Goal: Information Seeking & Learning: Learn about a topic

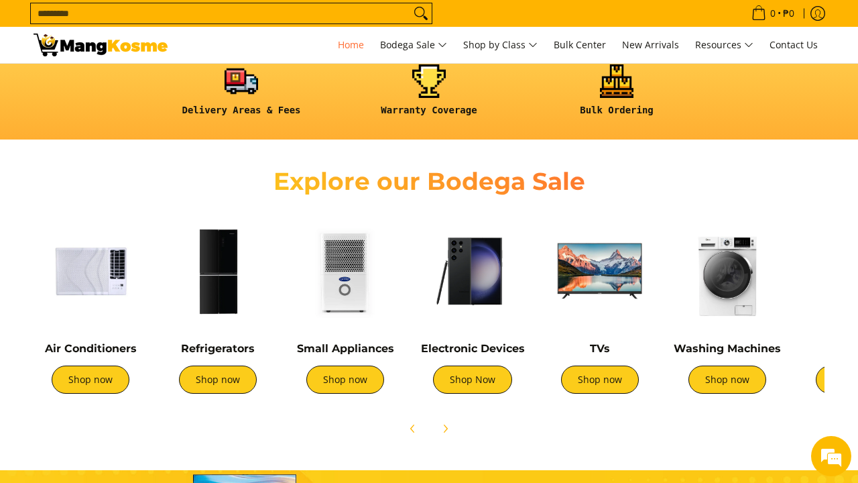
scroll to position [367, 0]
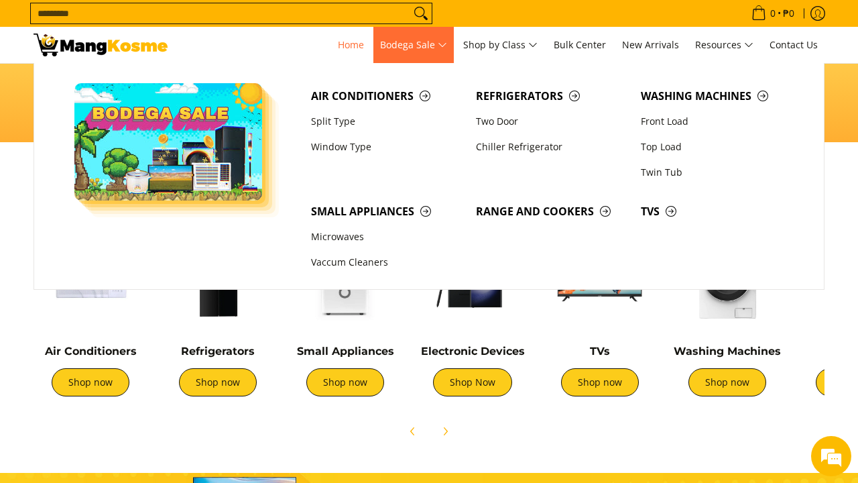
click at [419, 50] on span "Bodega Sale" at bounding box center [413, 45] width 67 height 17
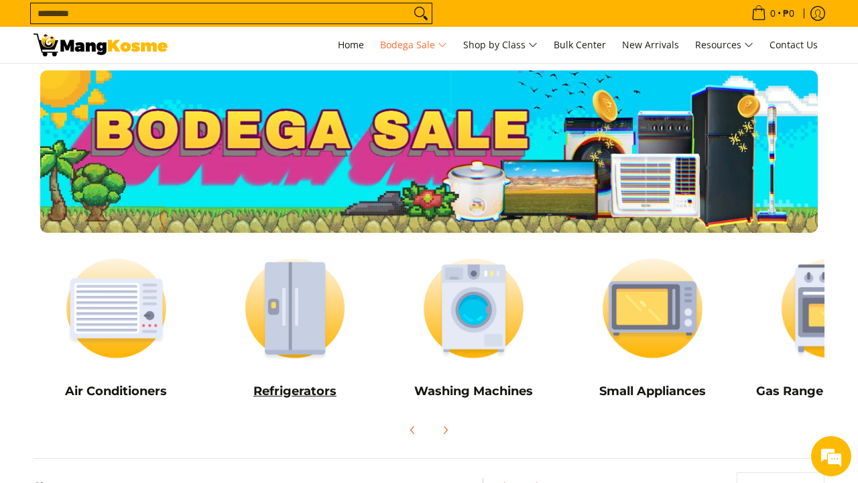
click at [296, 331] on img at bounding box center [296, 308] width 166 height 124
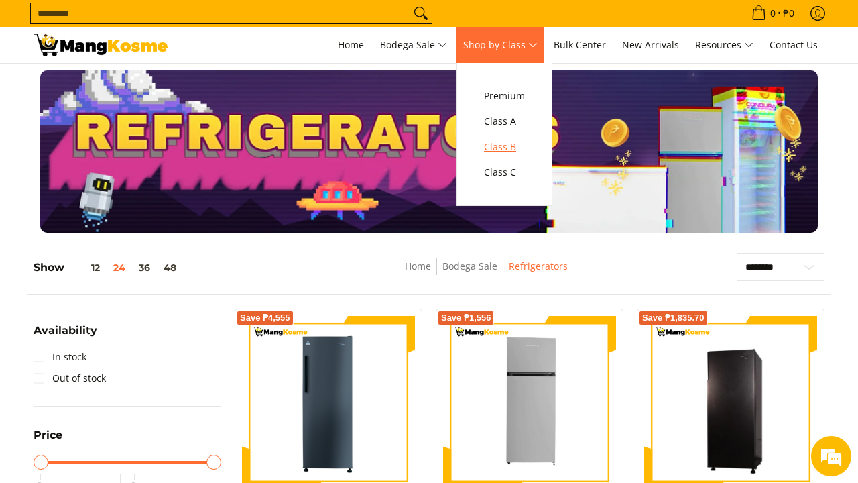
click at [500, 143] on span "Class B" at bounding box center [504, 147] width 41 height 17
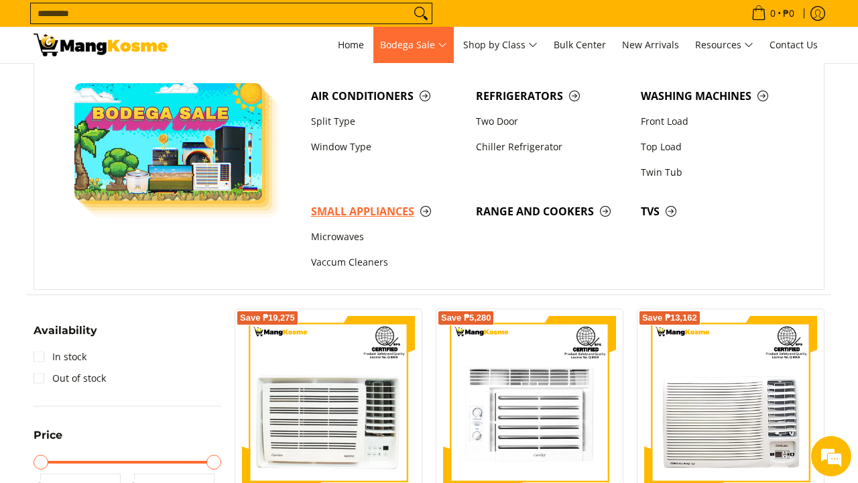
click at [337, 214] on span "Small Appliances" at bounding box center [387, 211] width 152 height 17
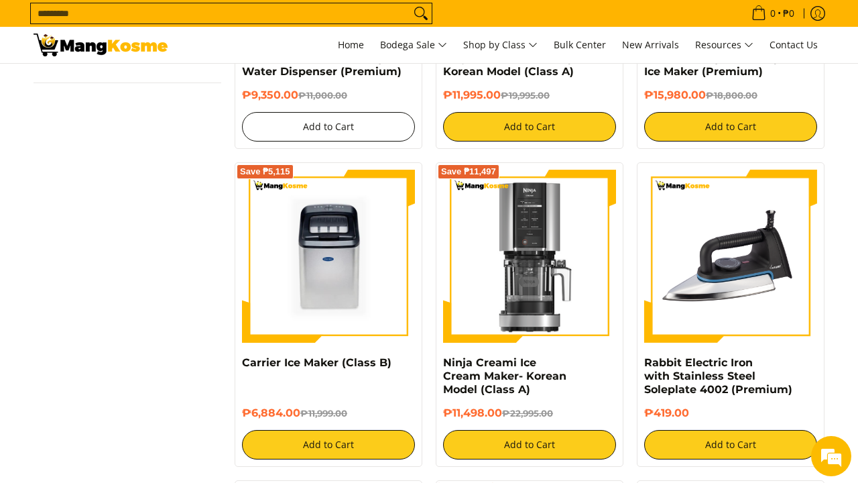
scroll to position [1085, 0]
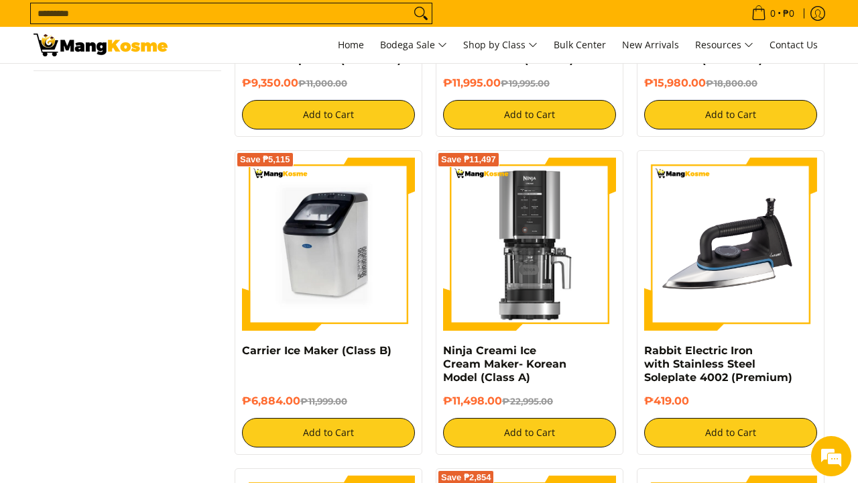
click at [323, 262] on img at bounding box center [328, 244] width 173 height 173
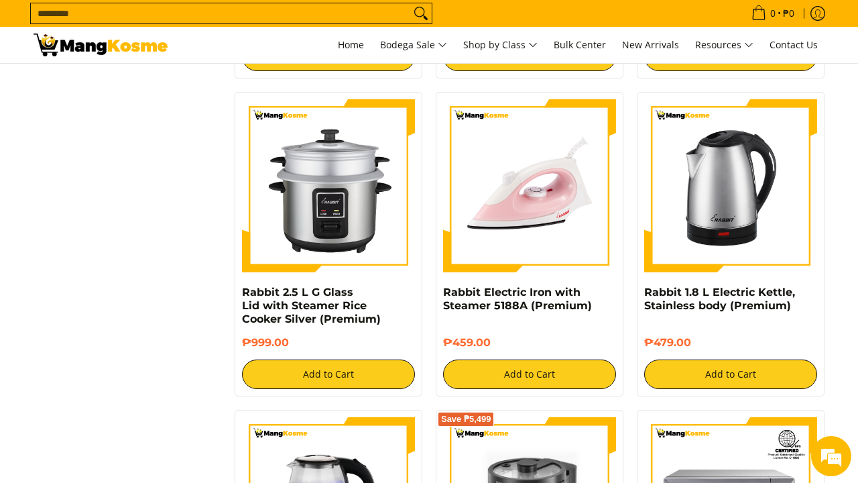
scroll to position [2074, 0]
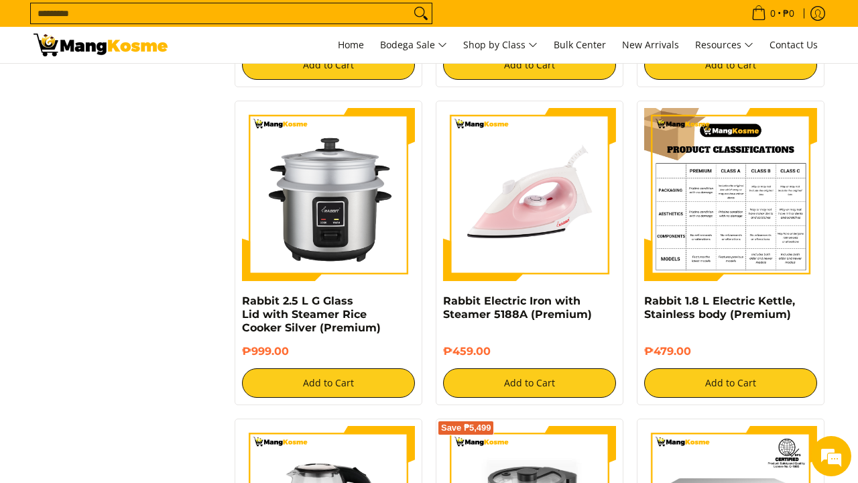
click at [731, 184] on img at bounding box center [730, 194] width 173 height 173
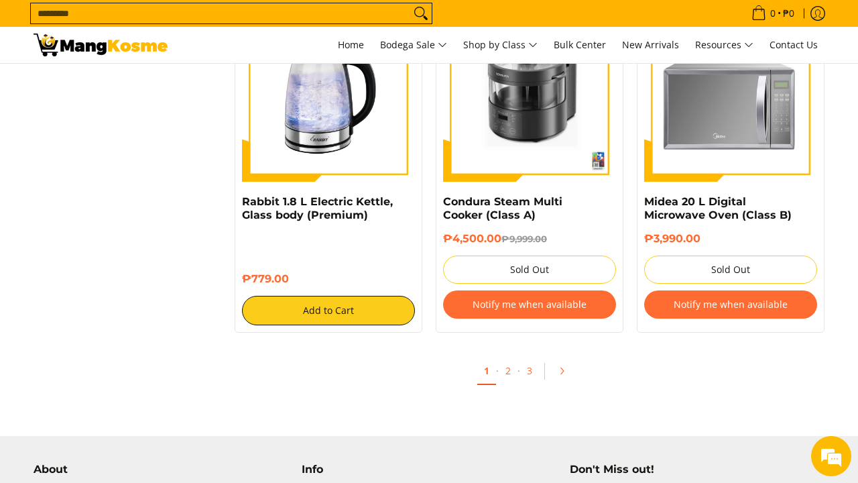
scroll to position [2492, 0]
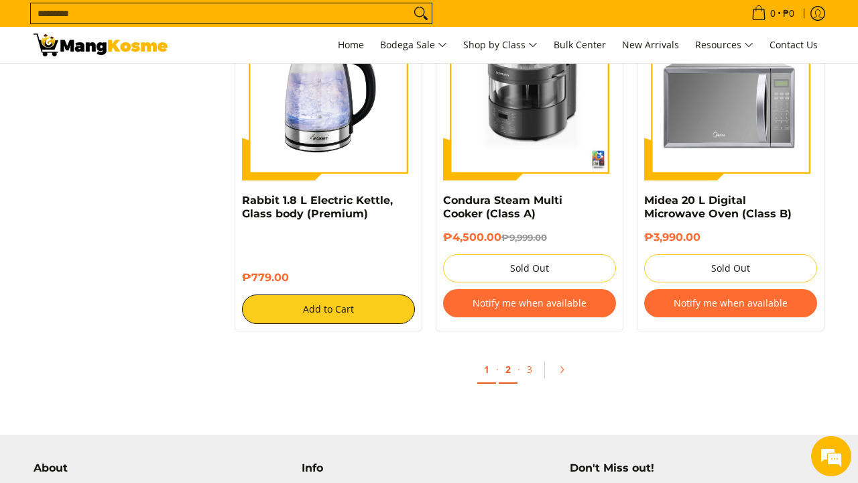
click at [504, 377] on link "2" at bounding box center [508, 369] width 19 height 27
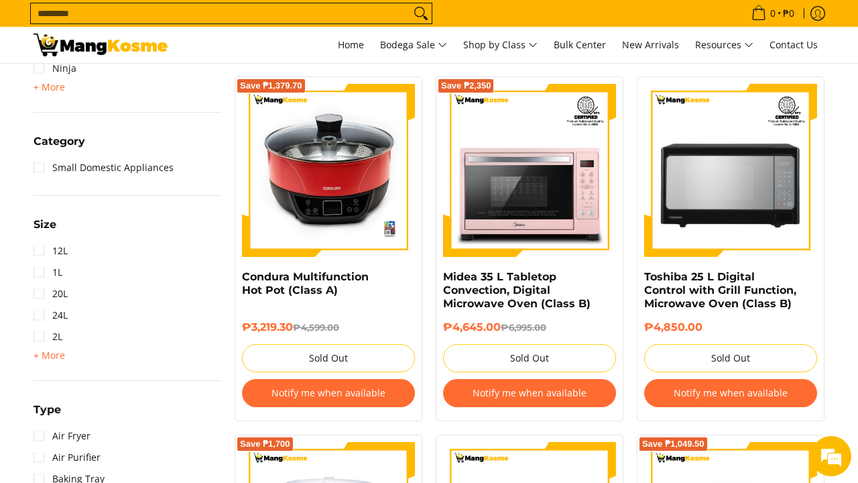
scroll to position [591, 0]
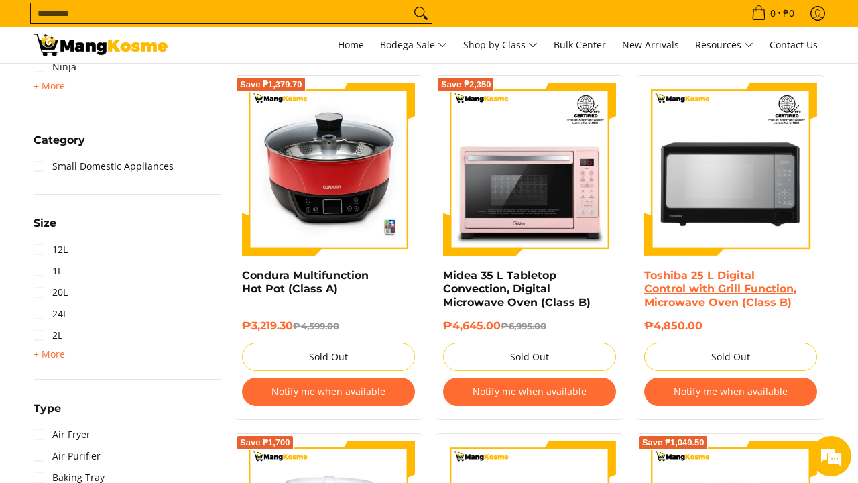
click at [760, 300] on link "Toshiba 25 L Digital Control with Grill Function, Microwave Oven (Class B)" at bounding box center [720, 289] width 152 height 40
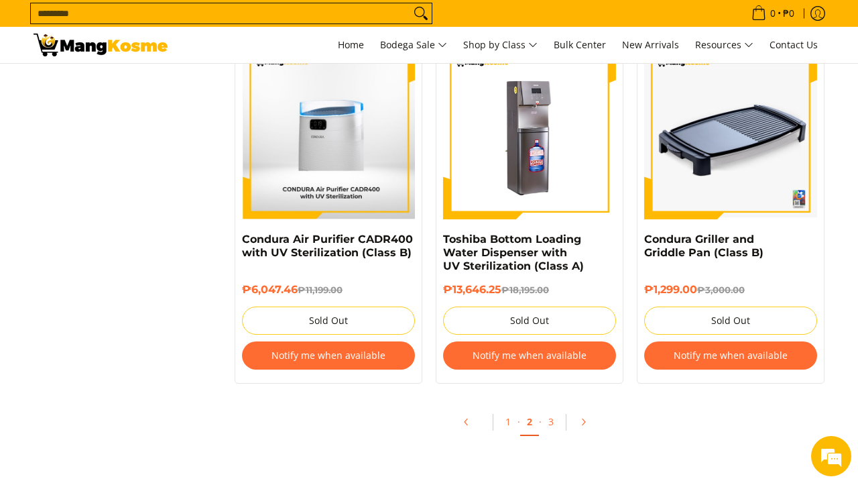
scroll to position [2750, 0]
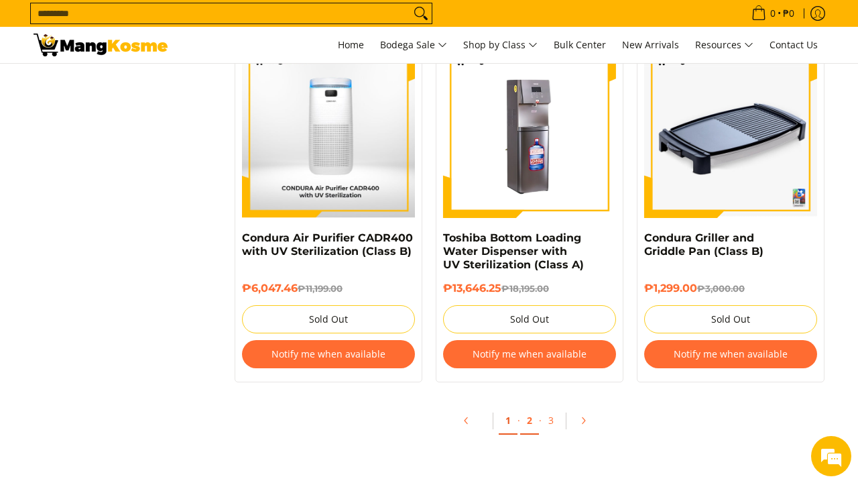
click at [509, 428] on link "1" at bounding box center [508, 420] width 19 height 27
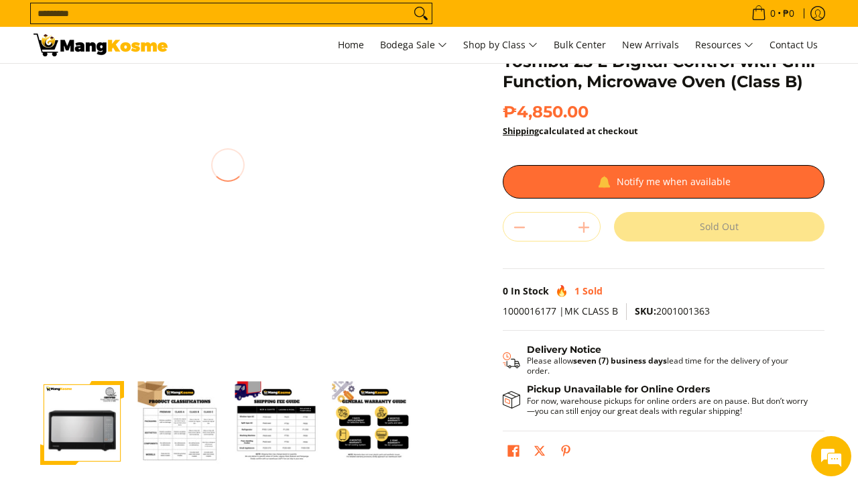
scroll to position [120, 0]
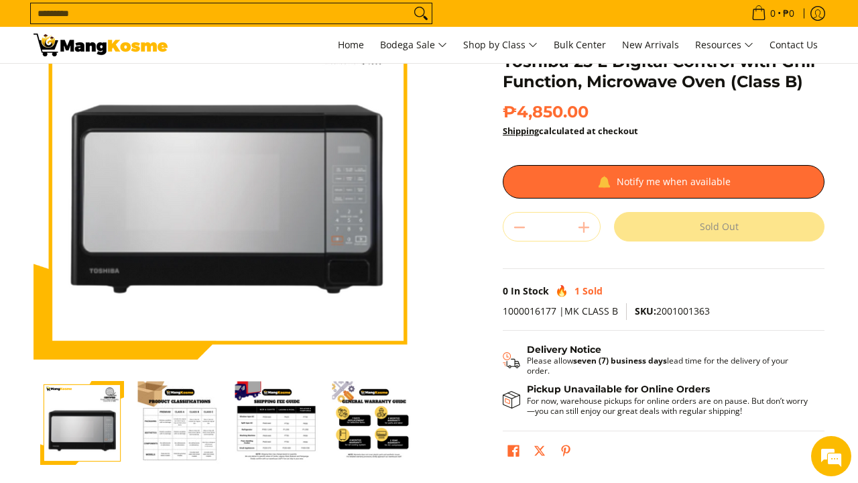
click at [290, 426] on img "Toshiba 25 L Digital Control with Grill Function, Microwave Oven (Class B)-3" at bounding box center [277, 423] width 84 height 84
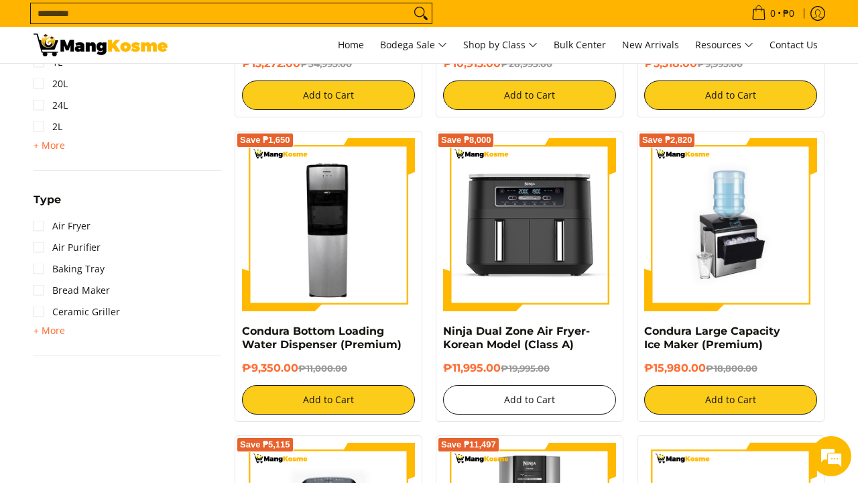
scroll to position [801, 0]
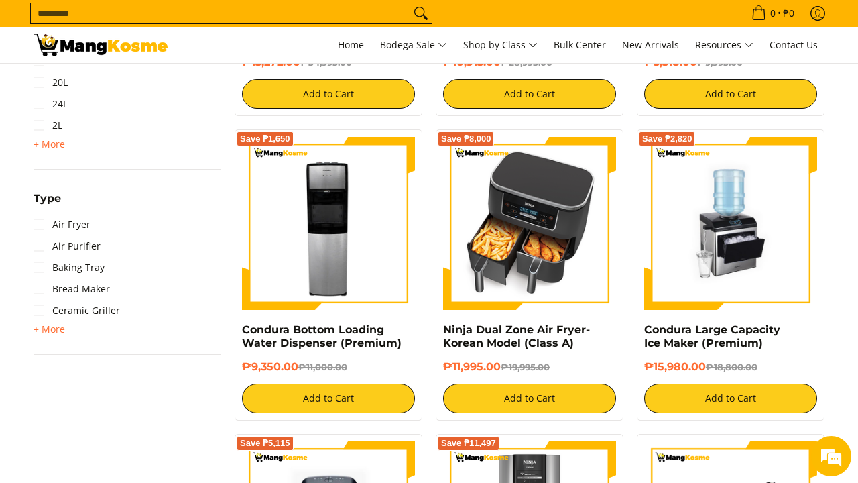
click at [512, 243] on img at bounding box center [529, 223] width 173 height 173
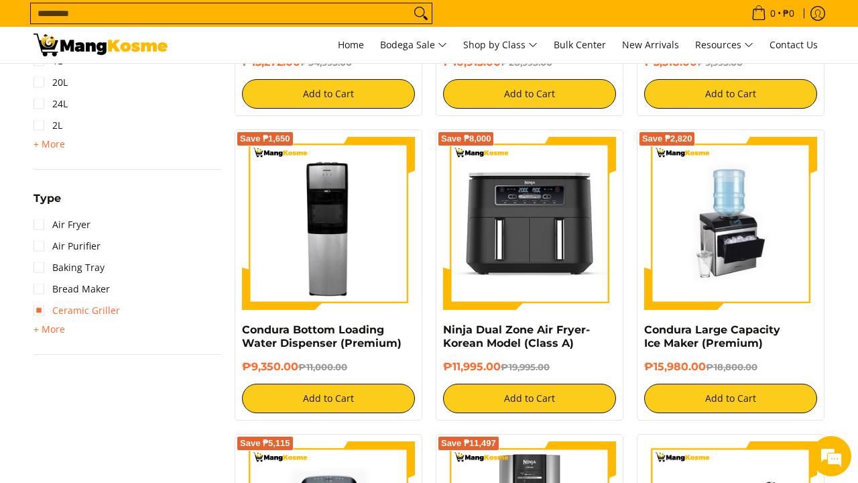
click at [77, 314] on link "Ceramic Griller" at bounding box center [77, 310] width 86 height 21
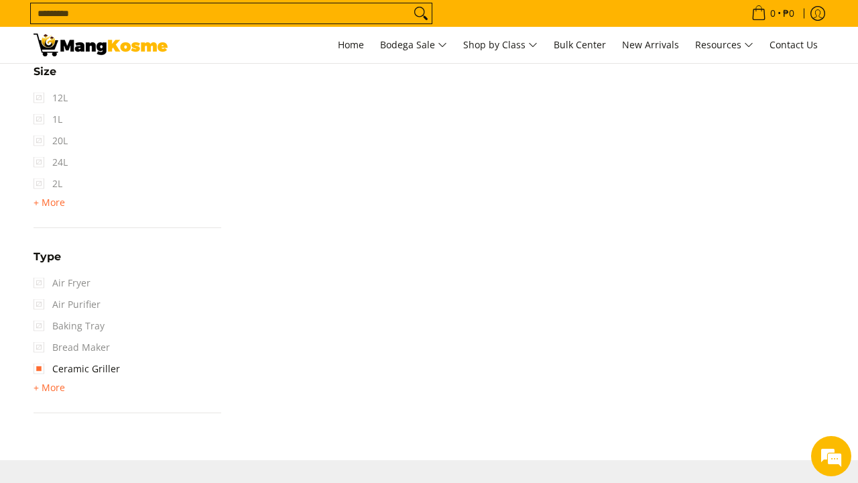
scroll to position [188, 0]
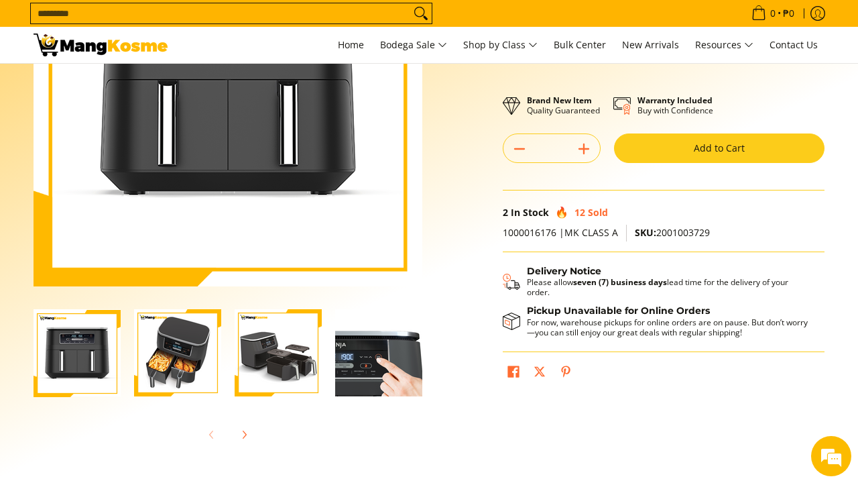
scroll to position [194, 0]
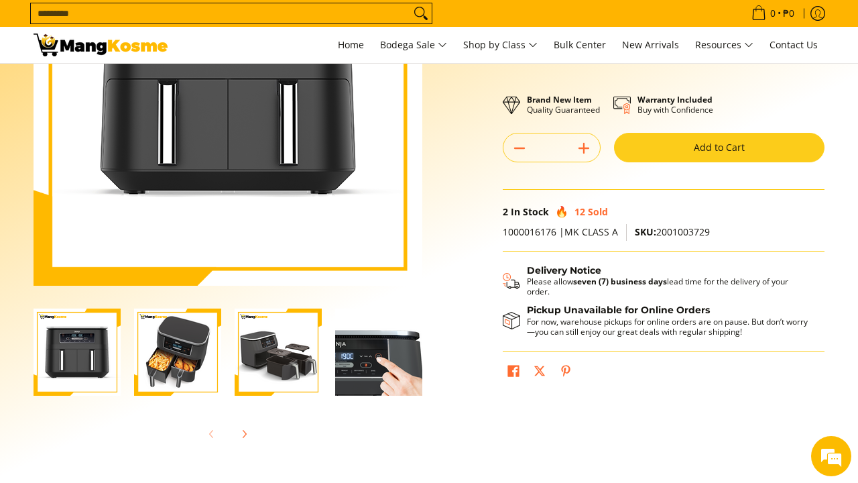
click at [160, 393] on img "ninja-dual-zone-air-fryer-with-sample-contents-full-view-mang-kosme" at bounding box center [177, 351] width 87 height 87
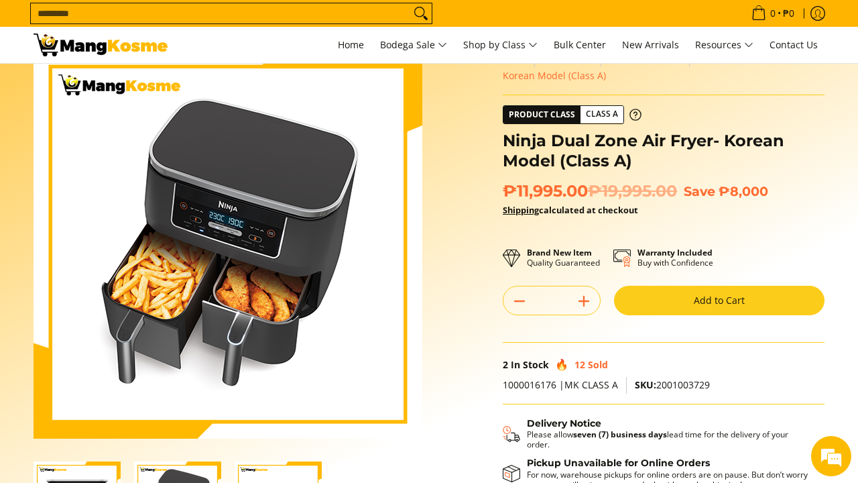
scroll to position [41, 0]
